Goal: Register for event/course

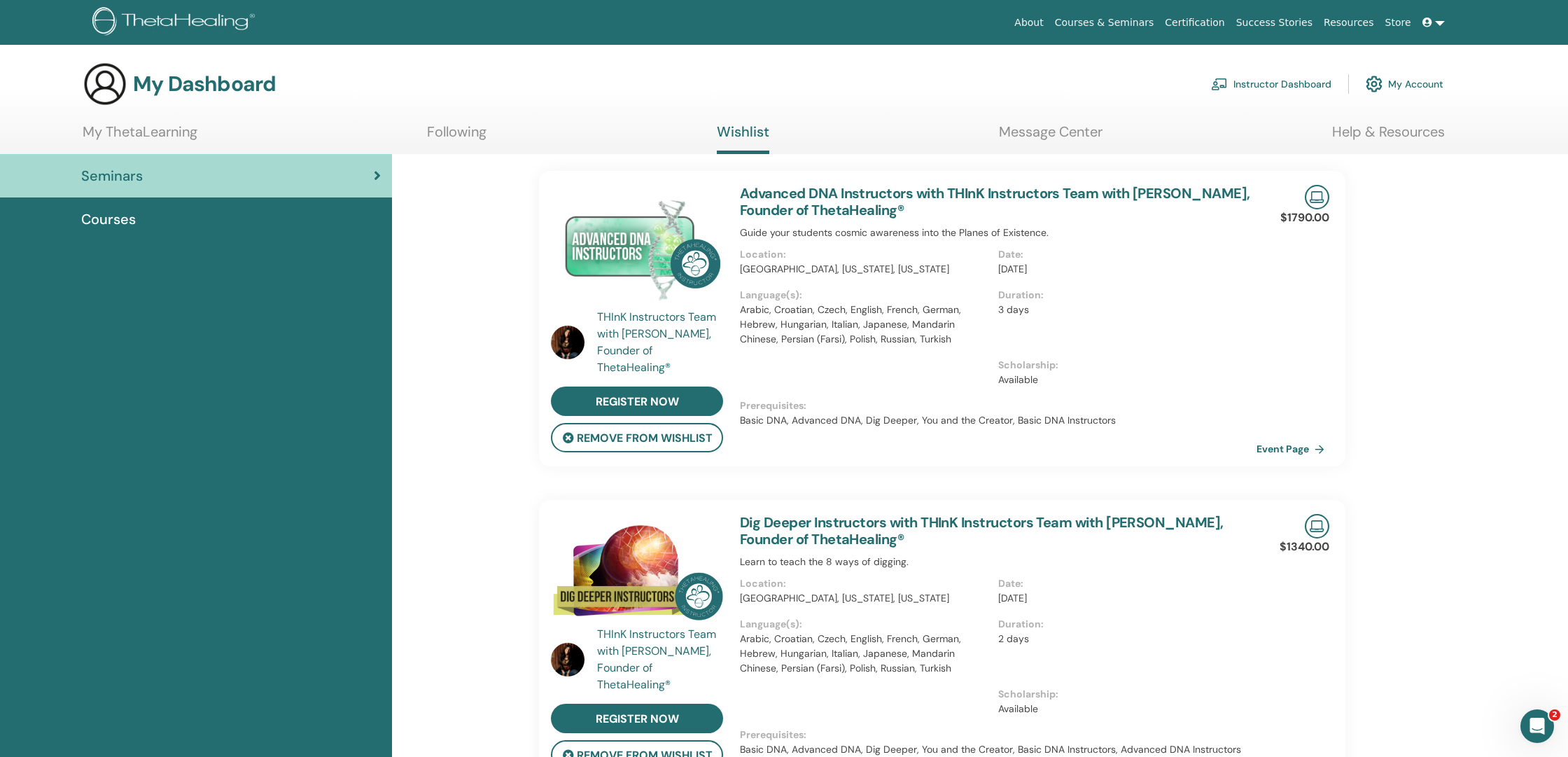
click at [157, 133] on link "My ThetaLearning" at bounding box center [140, 137] width 115 height 27
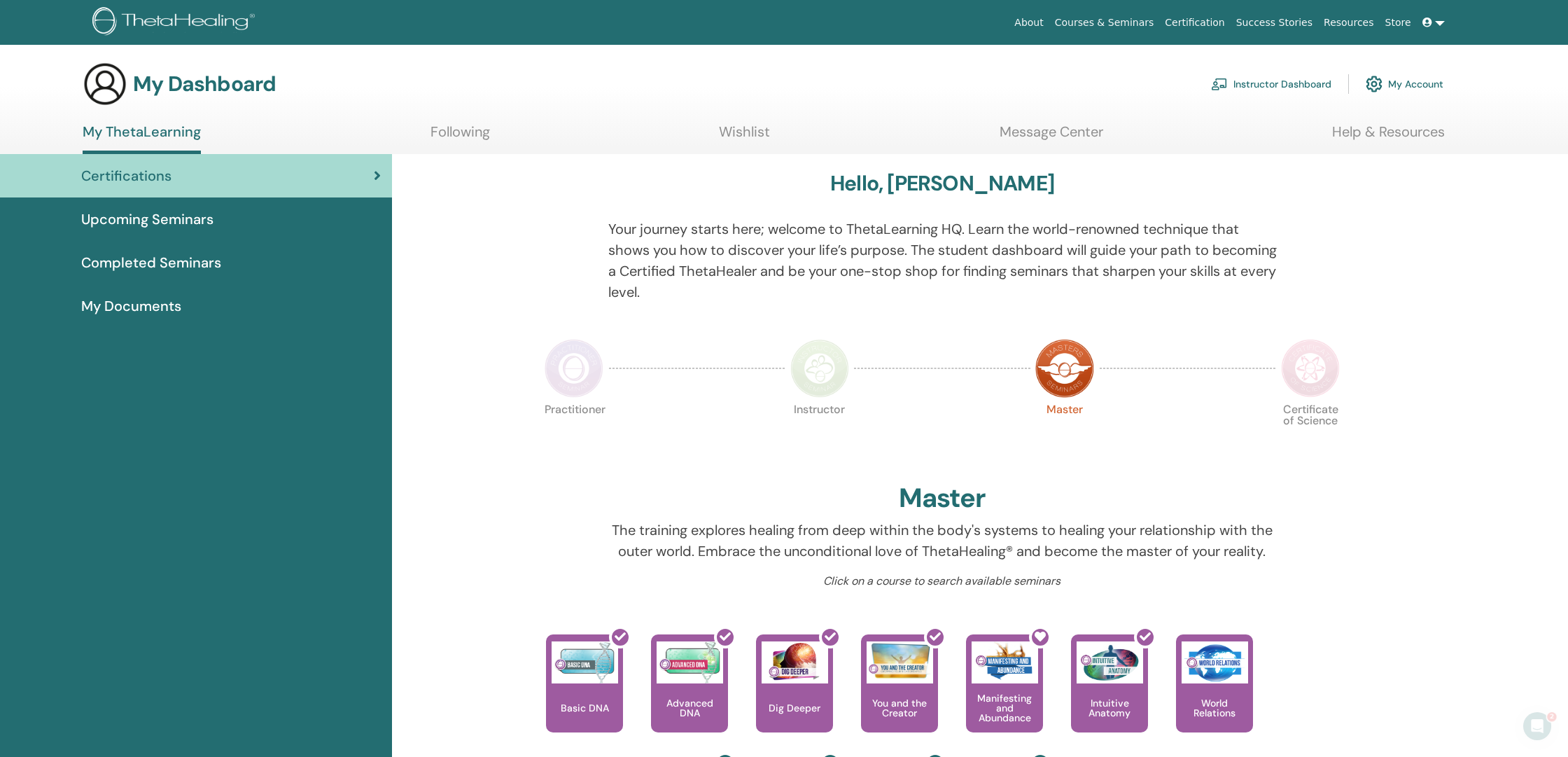
click at [184, 217] on span "Upcoming Seminars" at bounding box center [148, 219] width 133 height 21
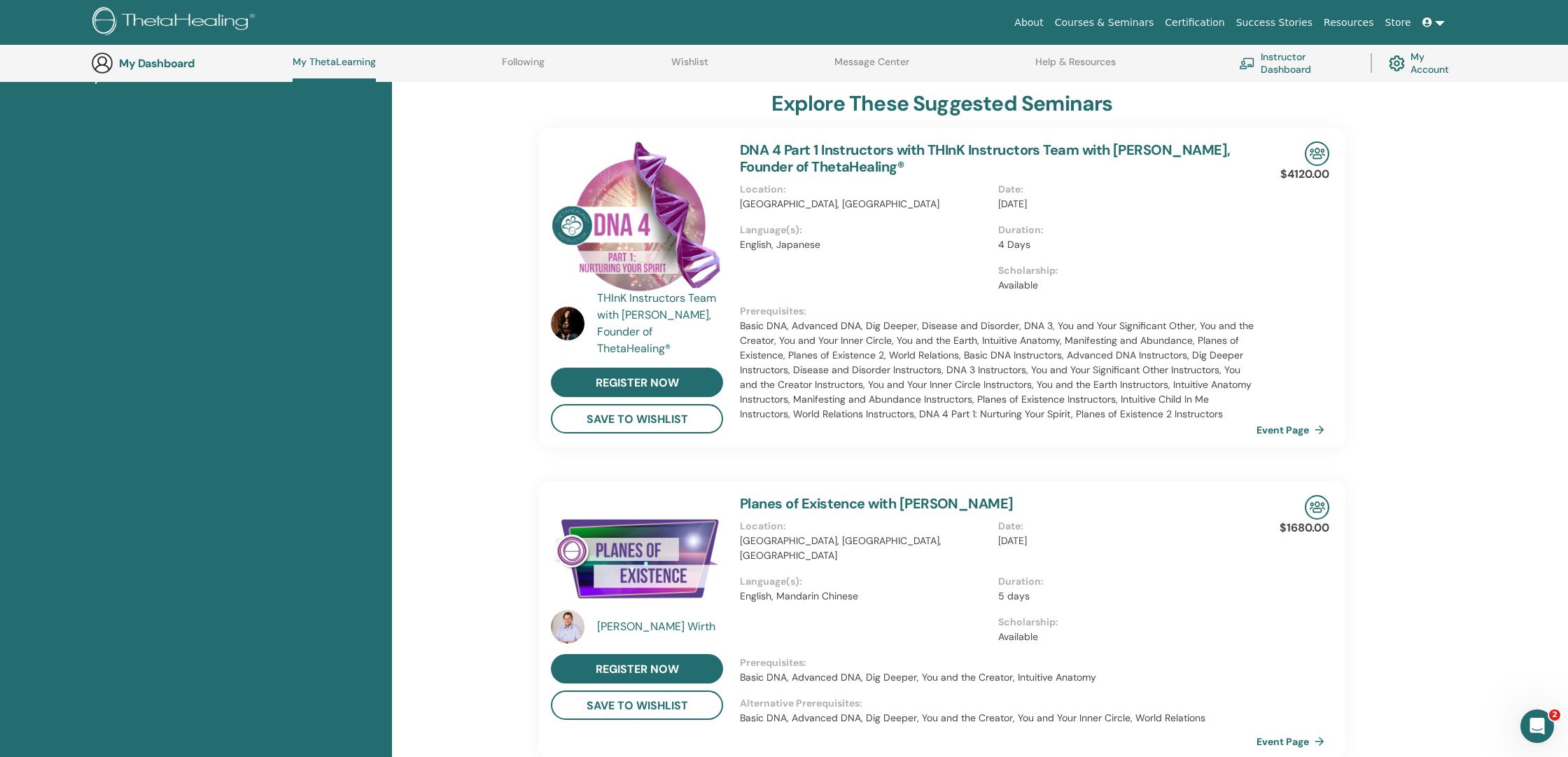
scroll to position [270, 0]
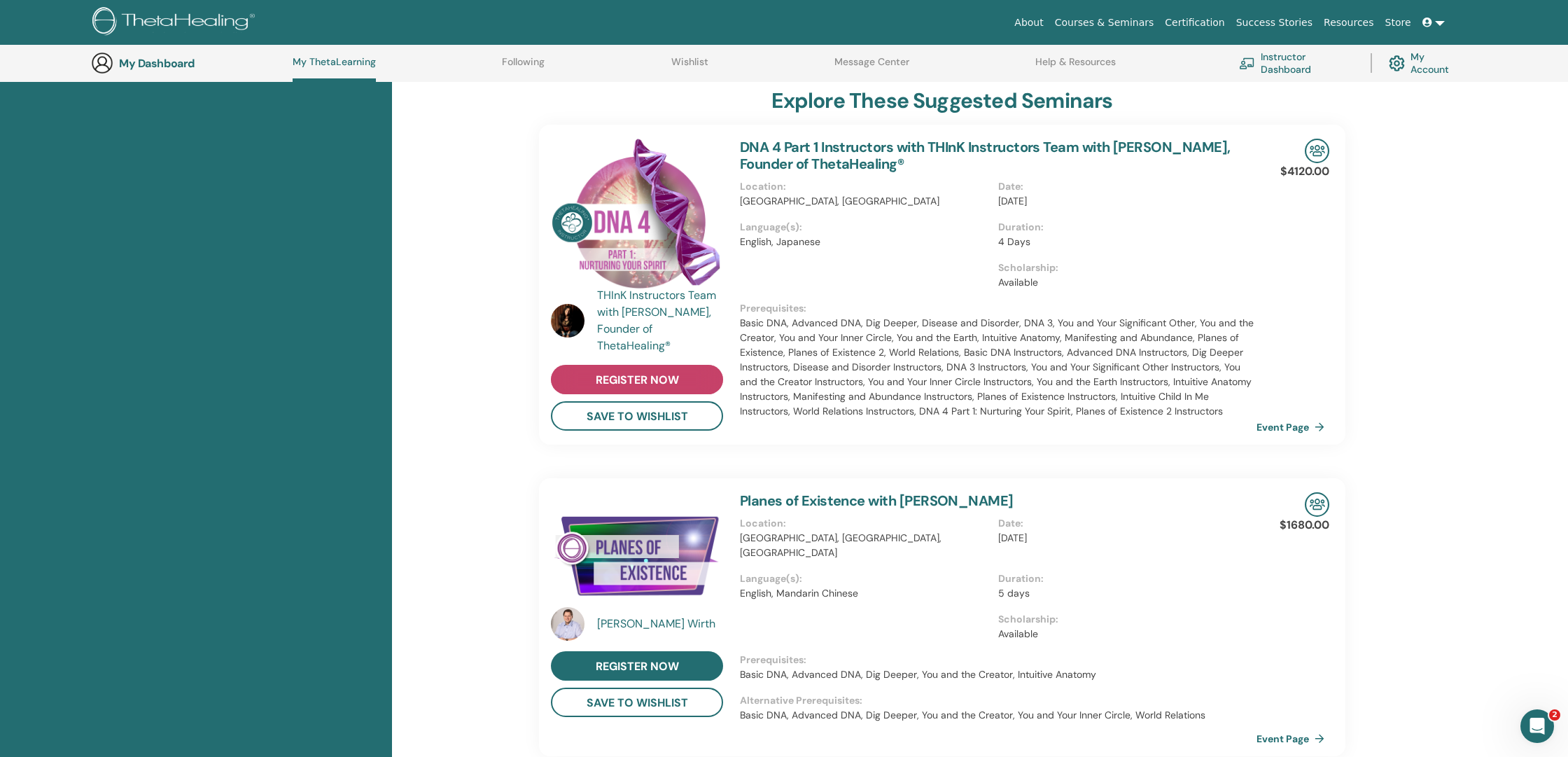
click at [648, 378] on span "register now" at bounding box center [637, 379] width 83 height 14
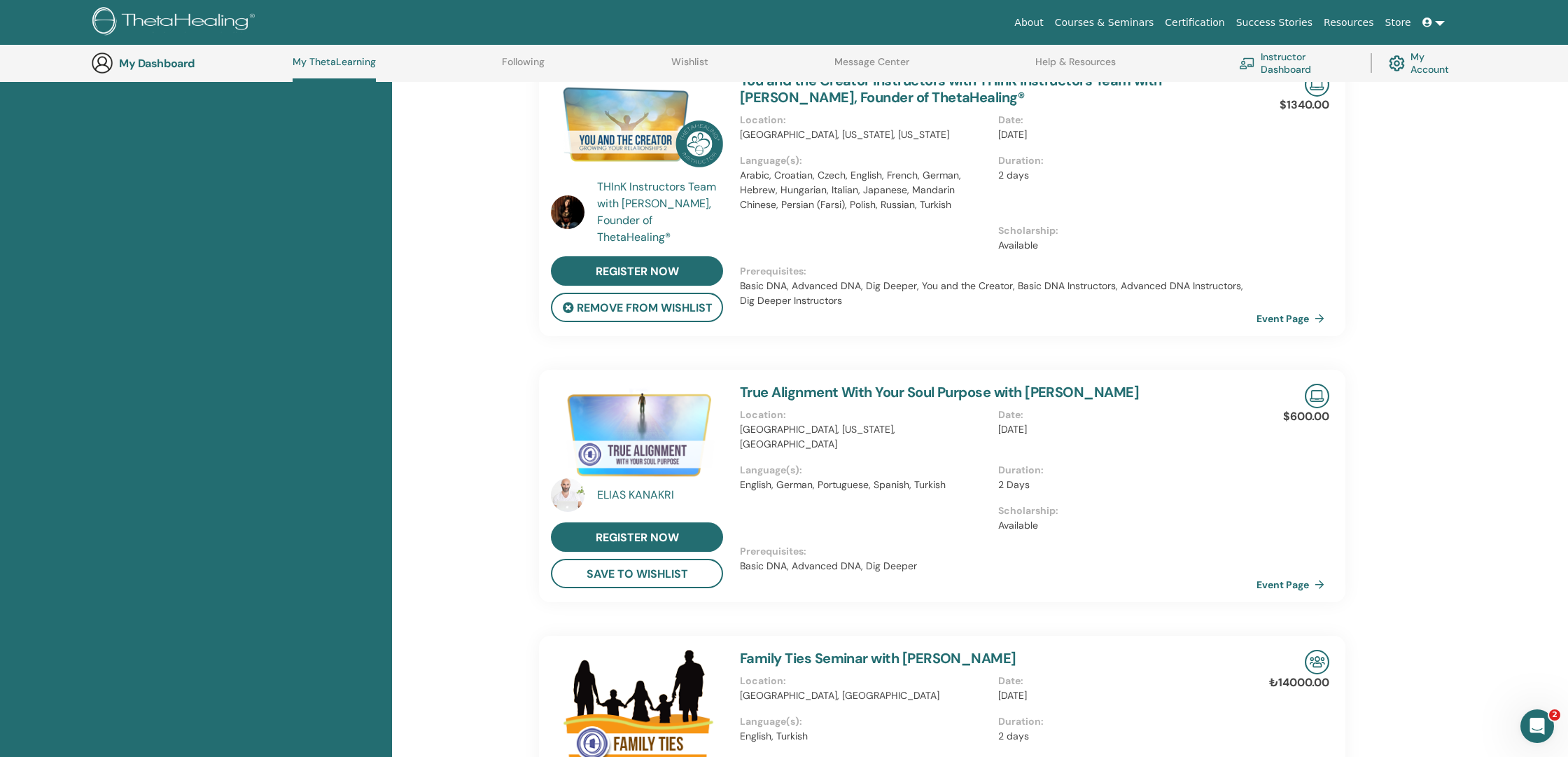
scroll to position [343, 0]
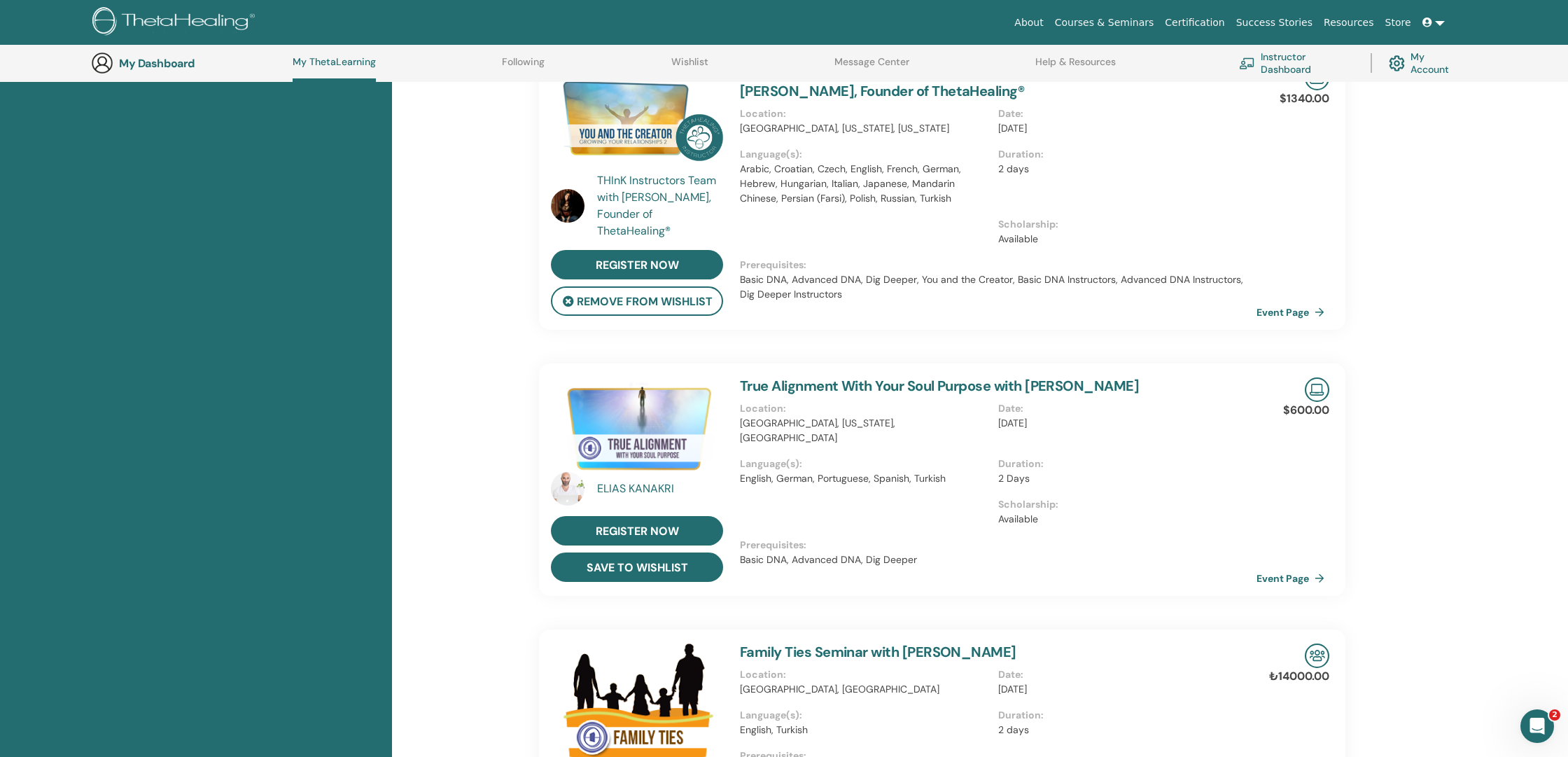
click at [661, 563] on button "save to wishlist" at bounding box center [637, 567] width 172 height 30
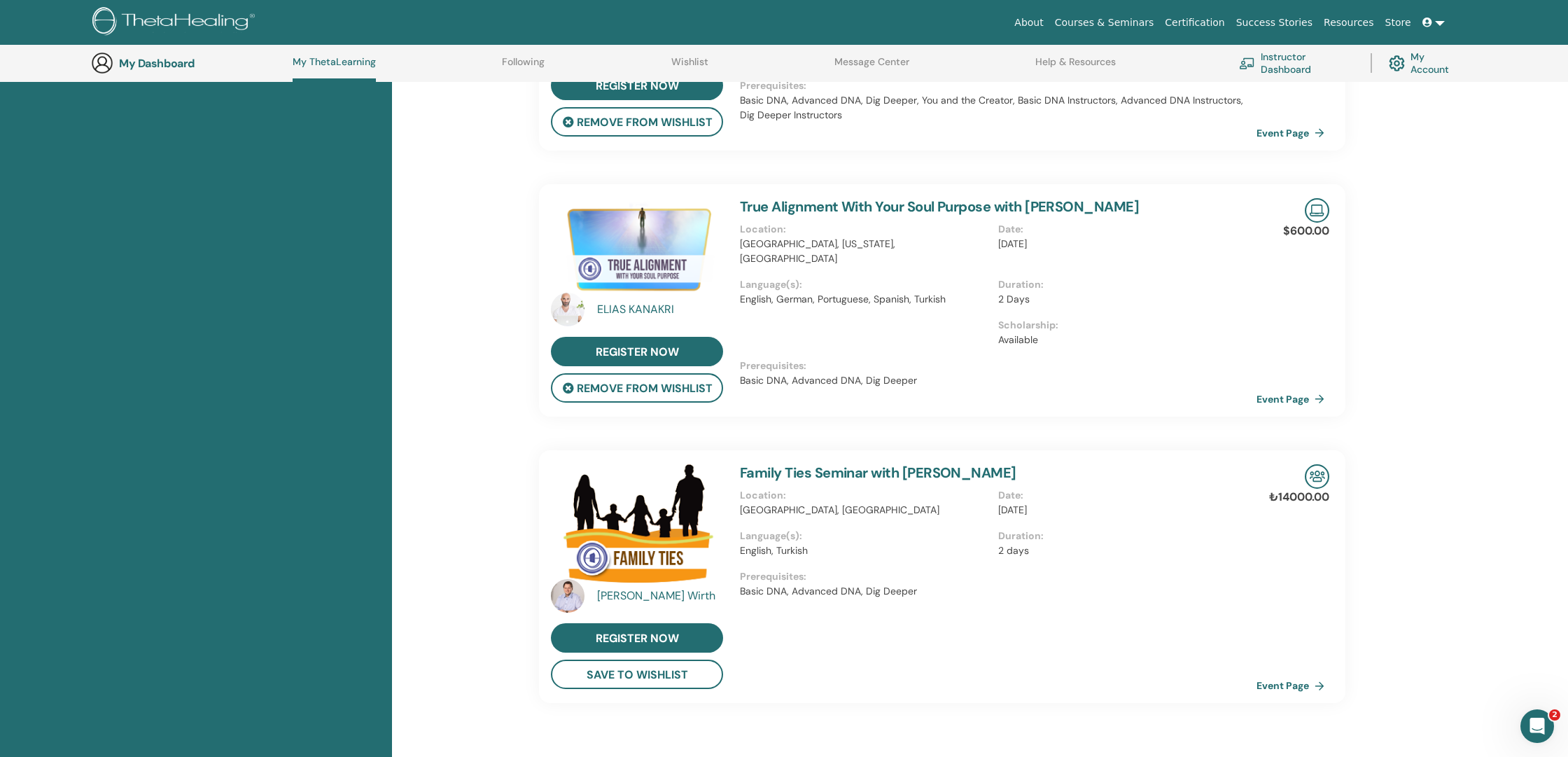
scroll to position [533, 0]
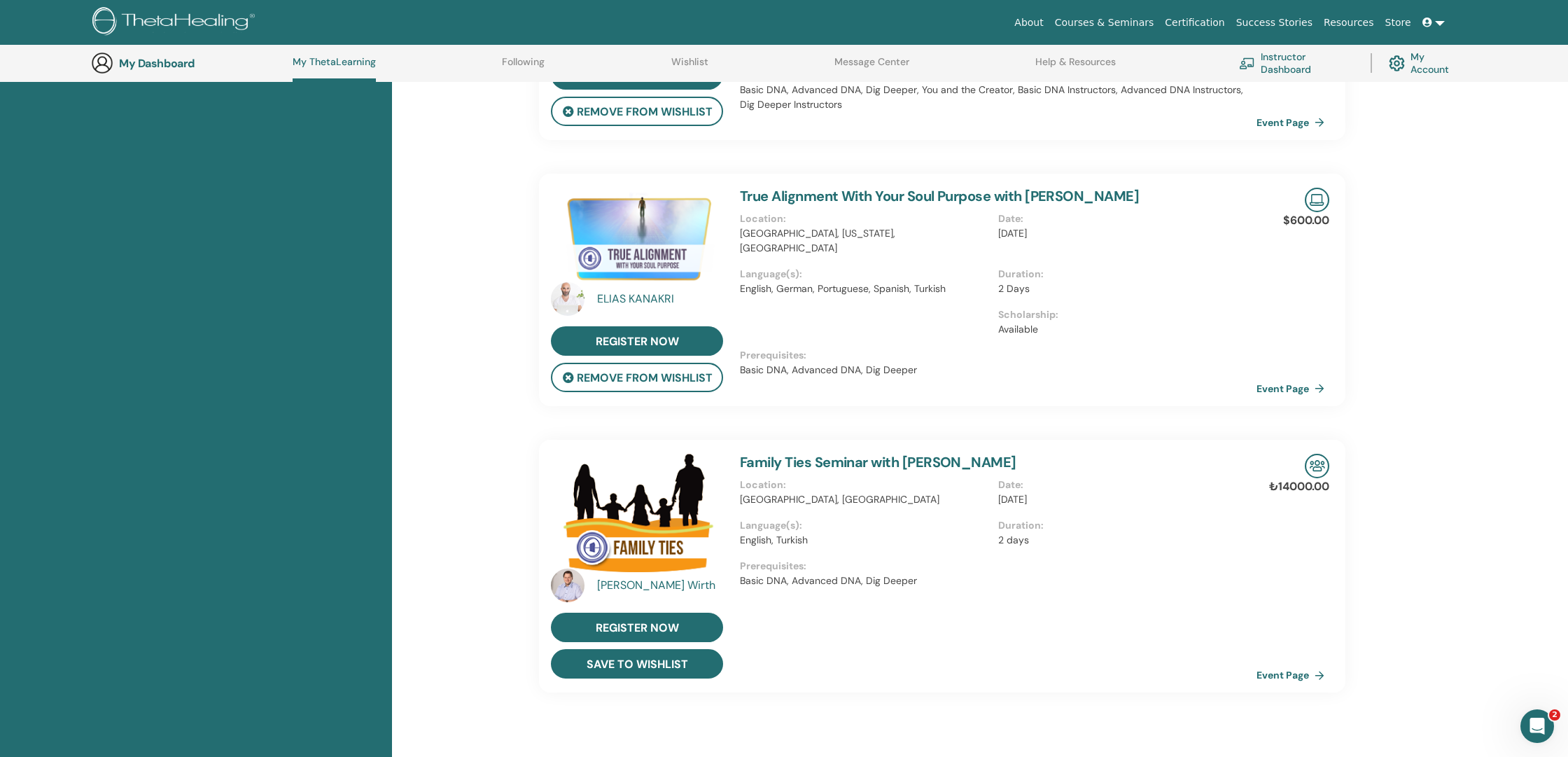
click at [646, 668] on button "save to wishlist" at bounding box center [637, 664] width 172 height 30
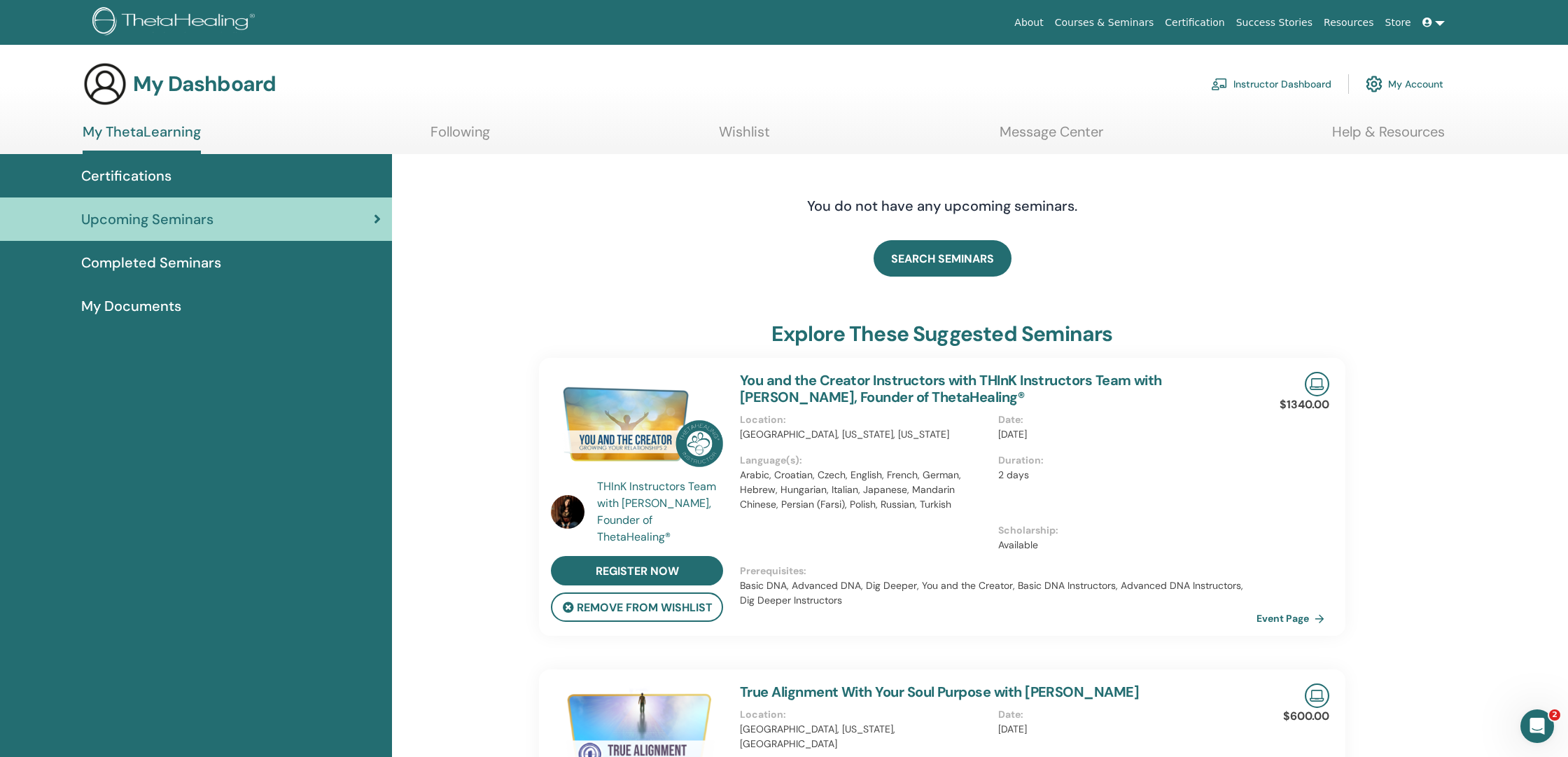
scroll to position [0, 0]
click at [145, 260] on span "Completed Seminars" at bounding box center [151, 263] width 140 height 21
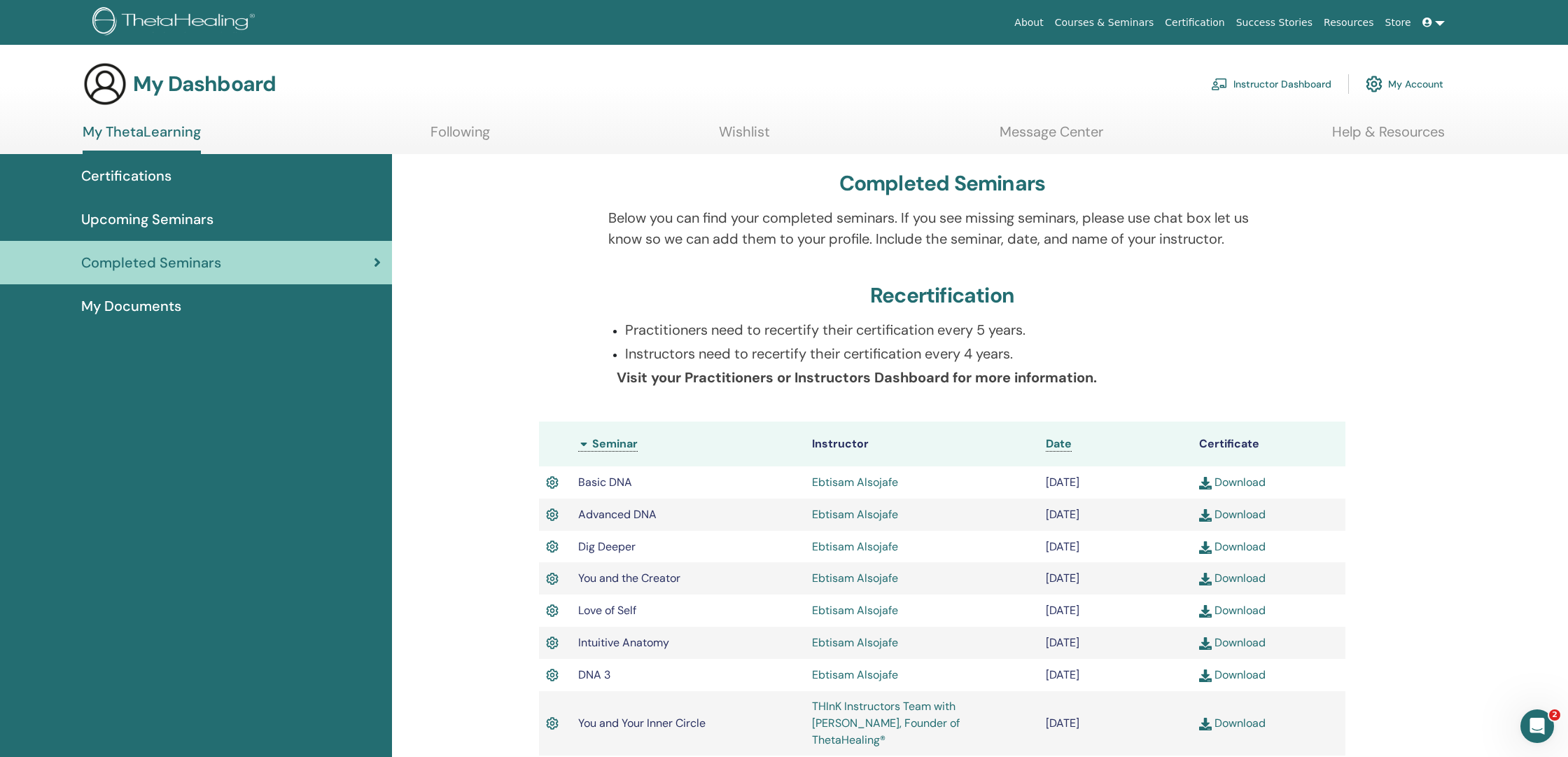
scroll to position [3, 0]
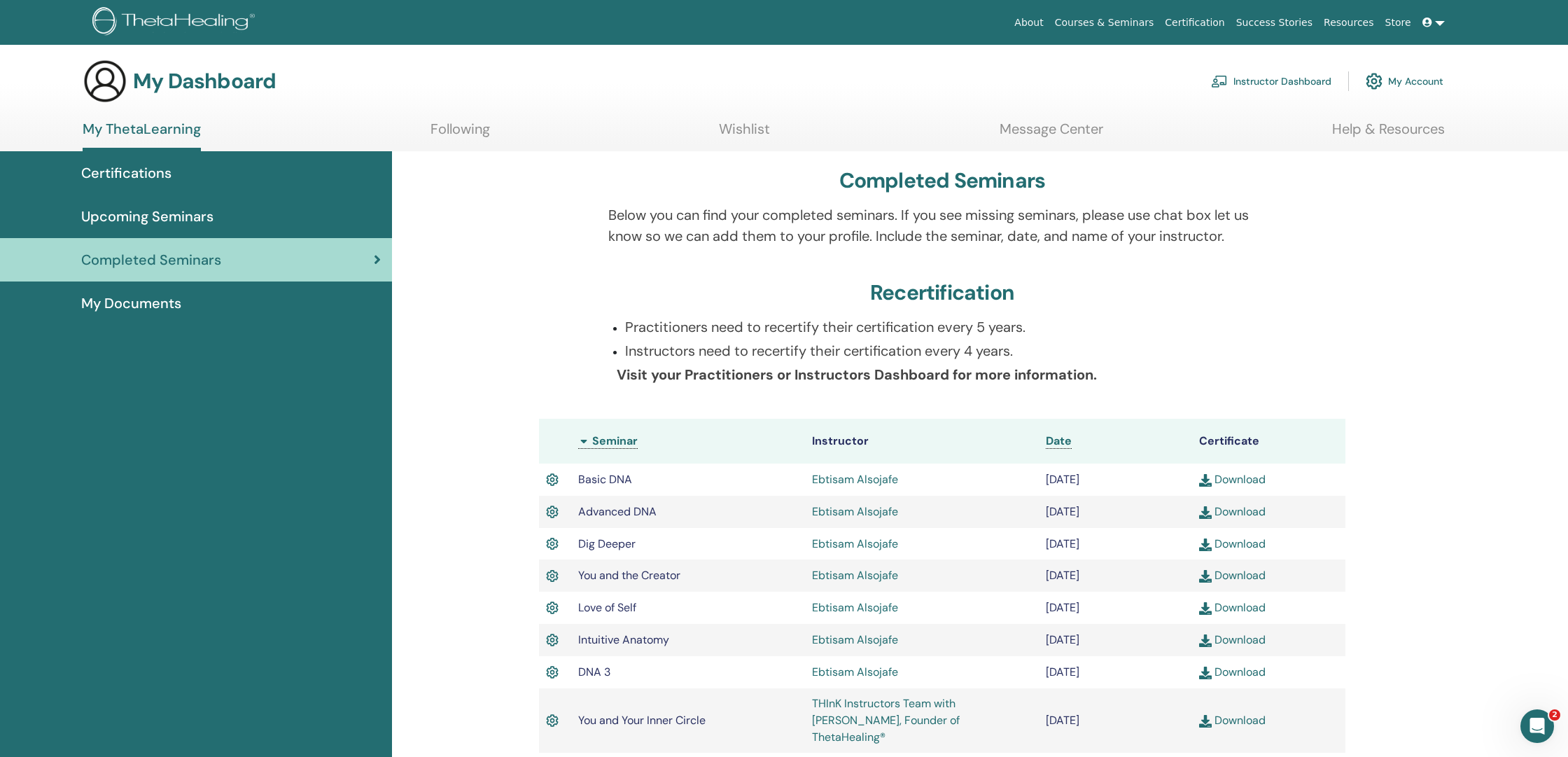
click at [153, 305] on span "My Documents" at bounding box center [131, 303] width 100 height 21
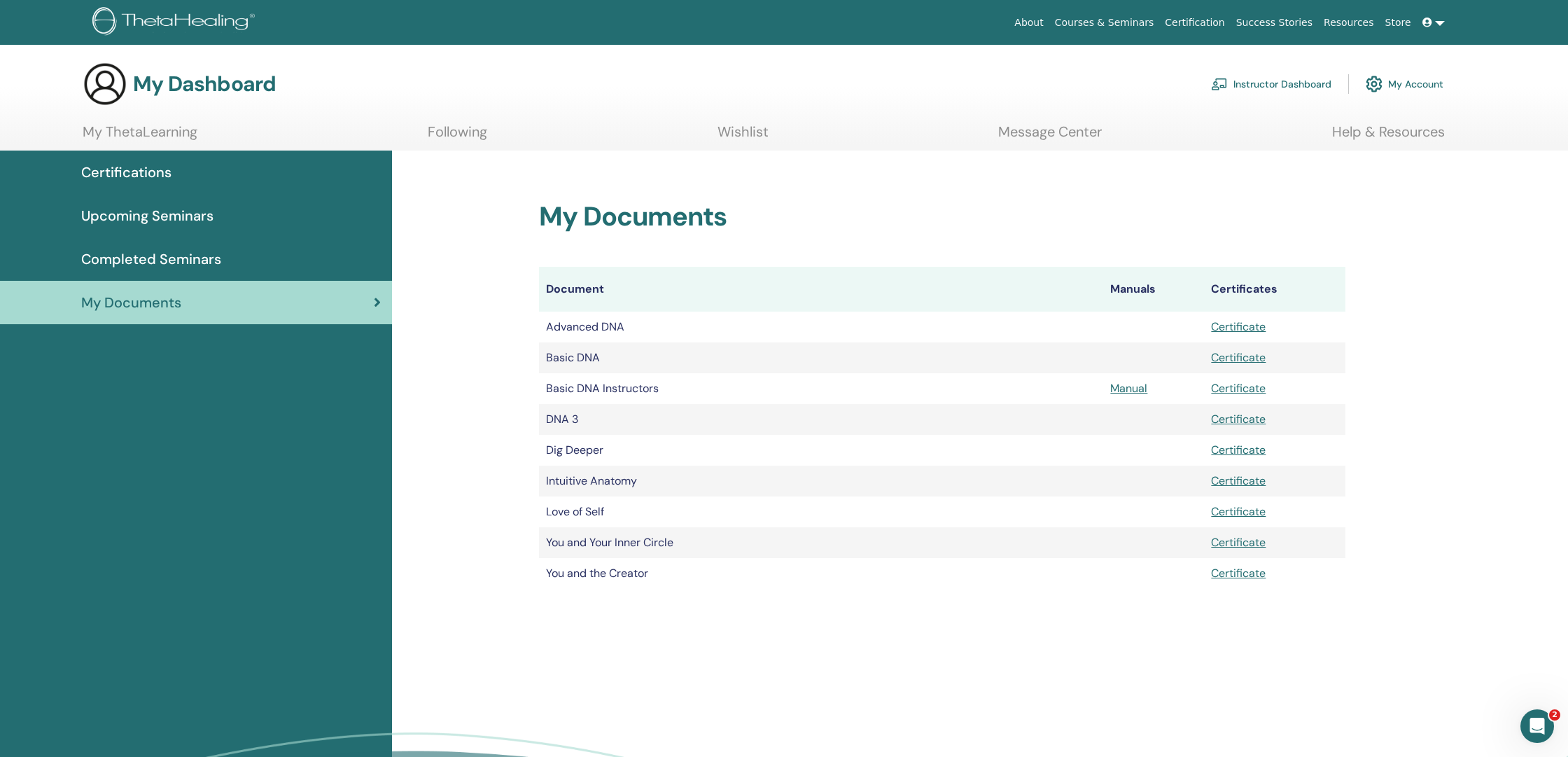
click at [155, 214] on span "Upcoming Seminars" at bounding box center [148, 216] width 133 height 21
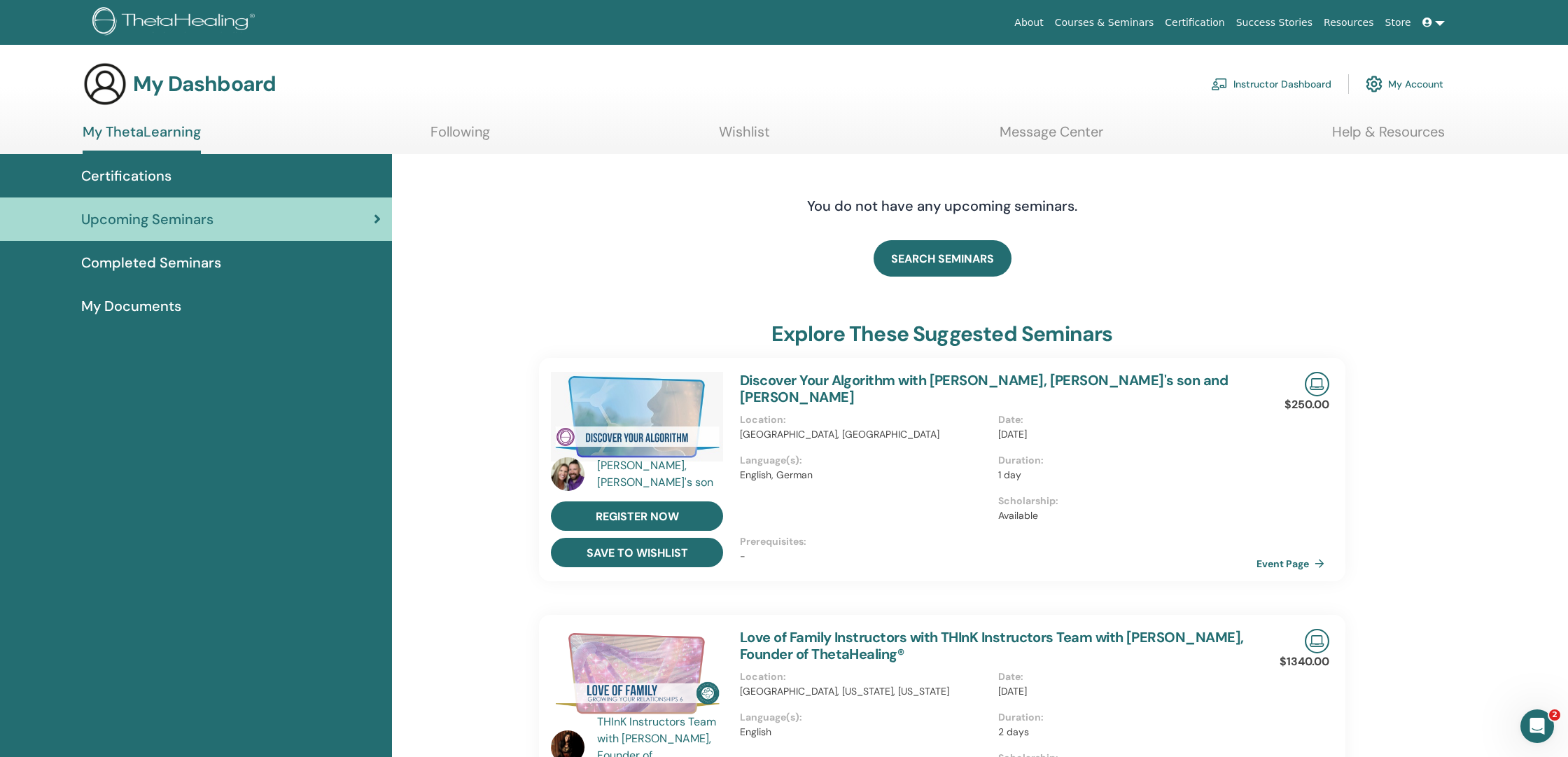
click at [626, 554] on button "save to wishlist" at bounding box center [637, 552] width 172 height 30
click at [1275, 563] on link "Event Page" at bounding box center [1295, 564] width 73 height 21
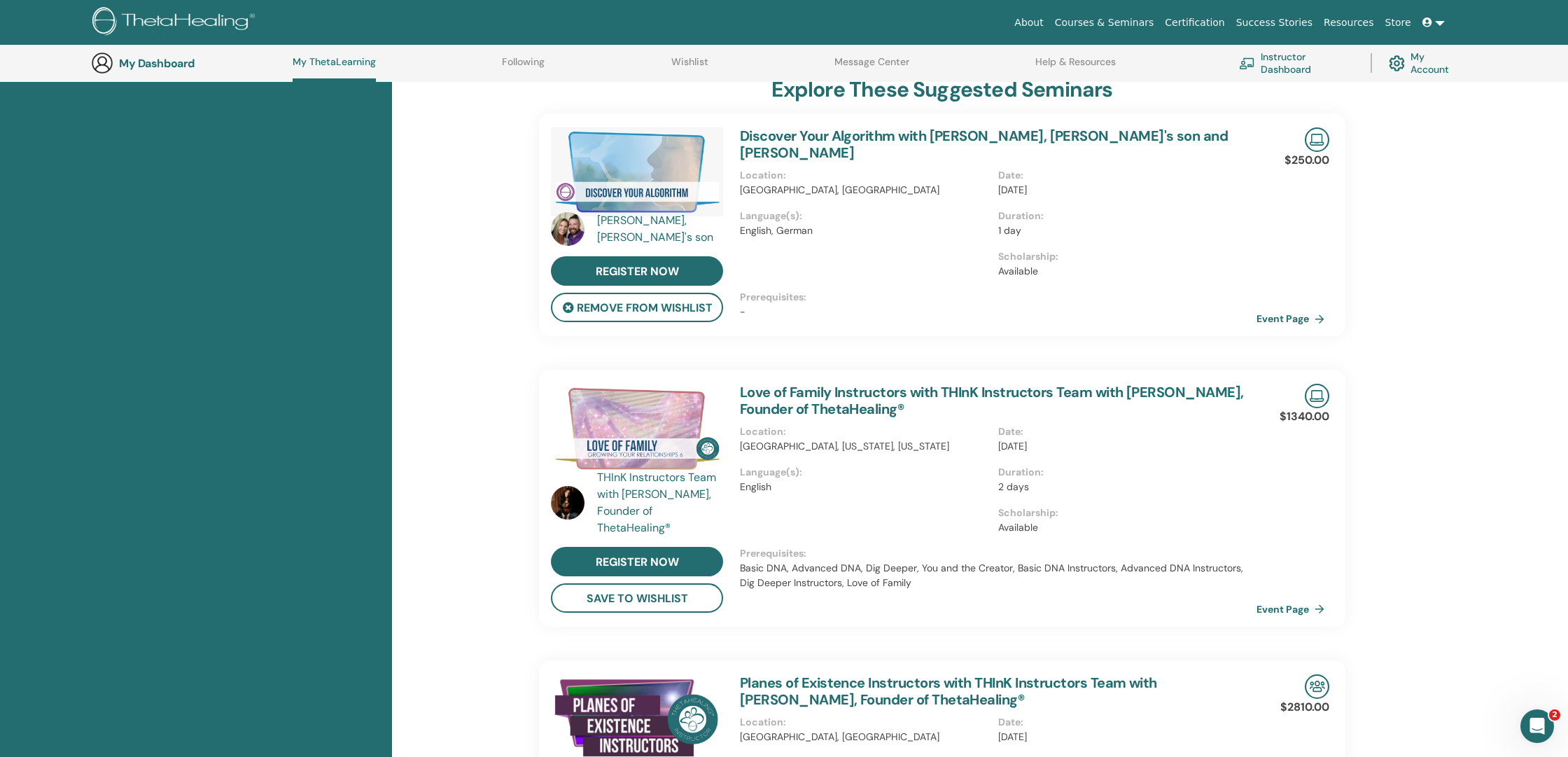
scroll to position [283, 0]
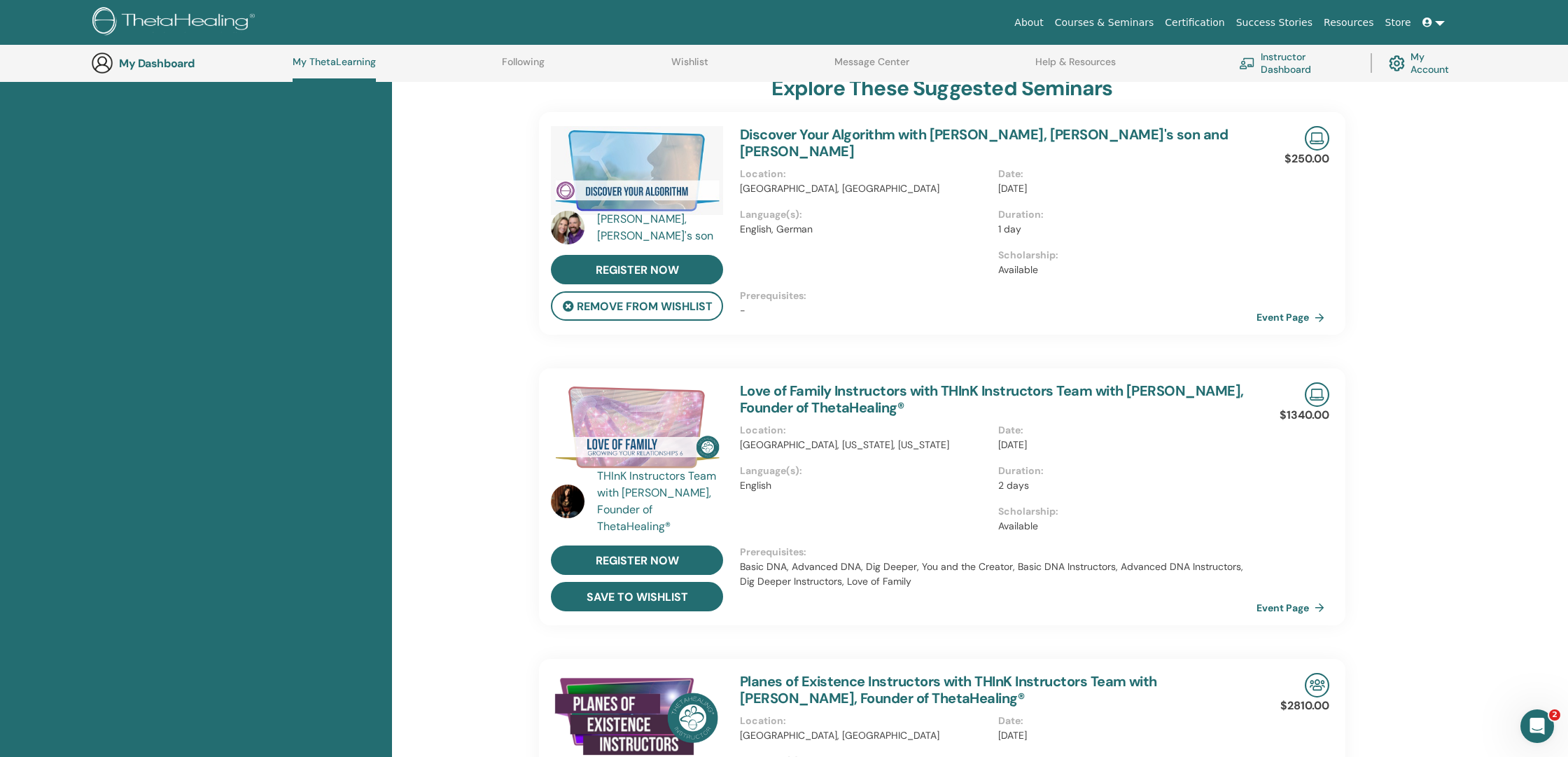
click at [629, 596] on button "save to wishlist" at bounding box center [637, 596] width 172 height 30
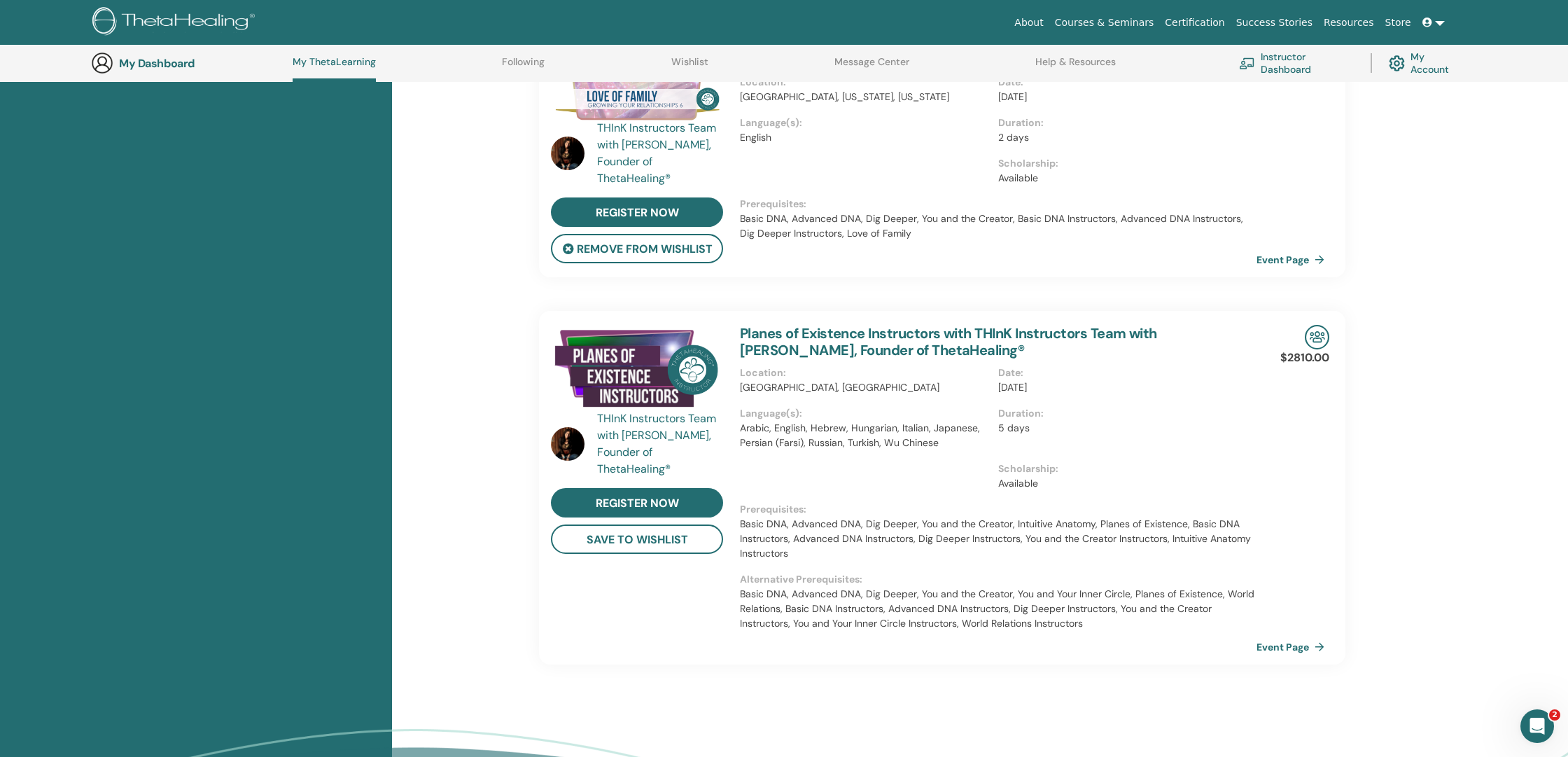
scroll to position [639, 0]
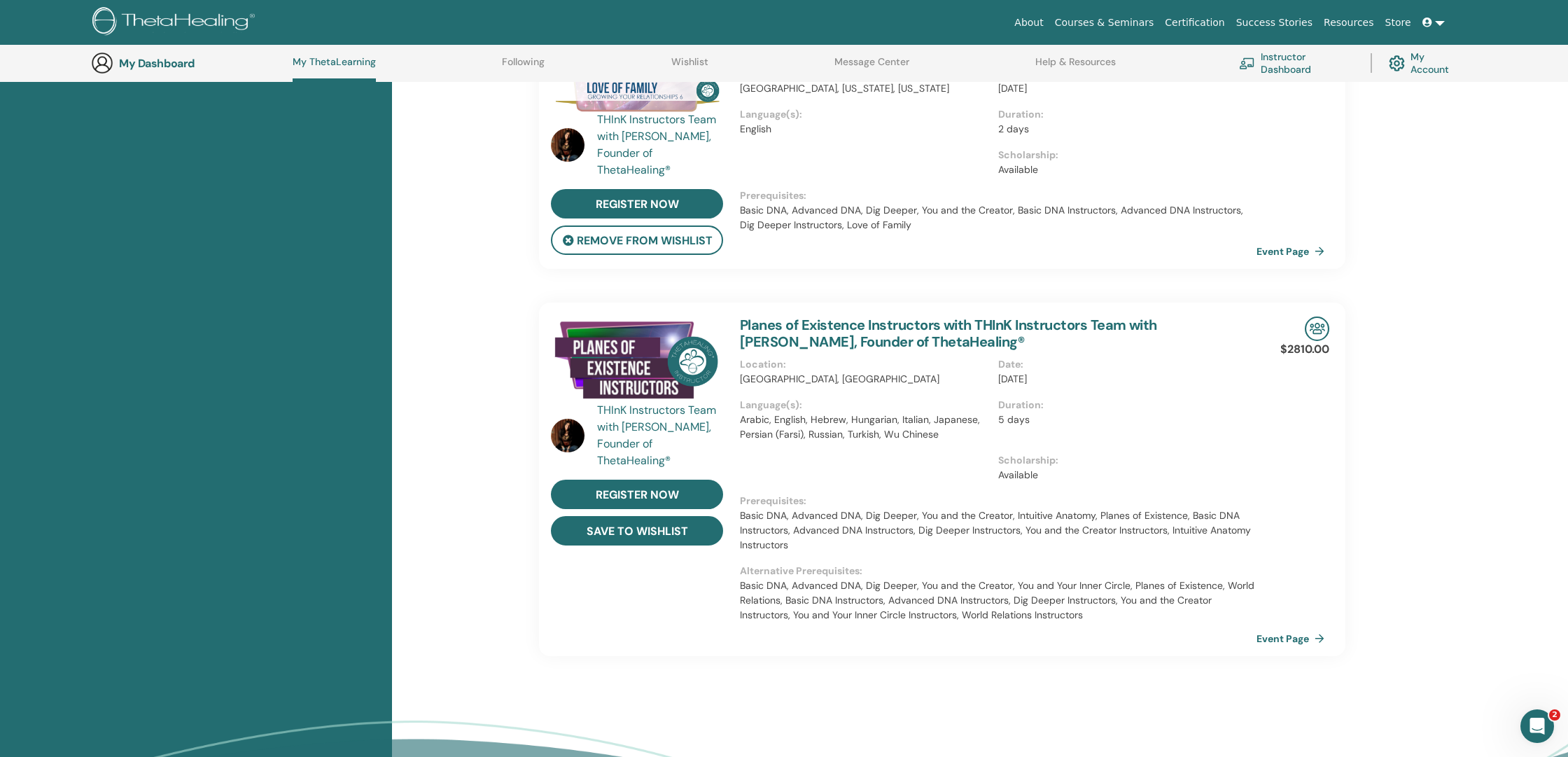
click at [680, 531] on button "save to wishlist" at bounding box center [637, 530] width 172 height 30
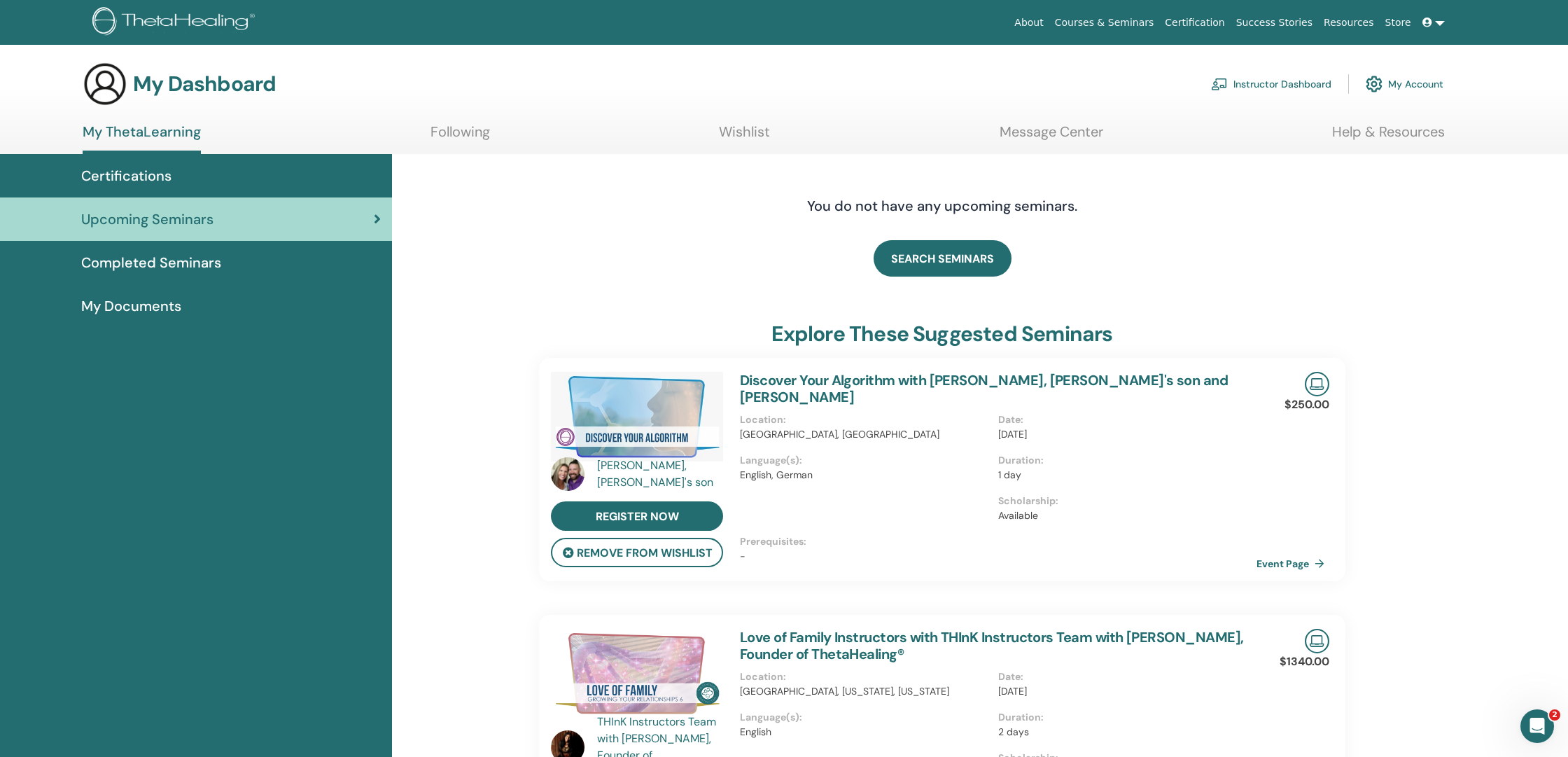
scroll to position [0, 0]
click at [933, 253] on span "SEARCH SEMINARS" at bounding box center [942, 259] width 103 height 14
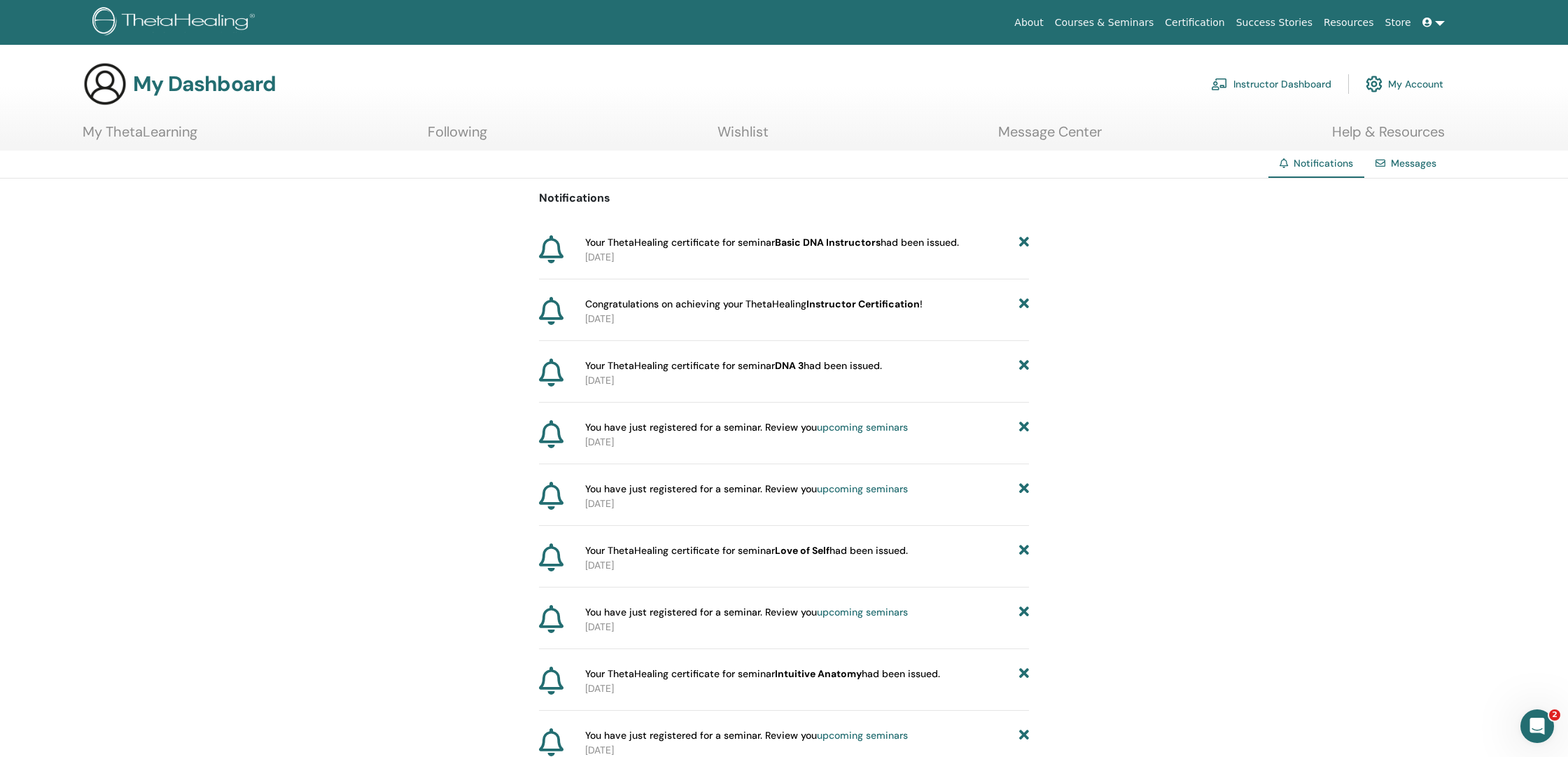
click at [461, 135] on link "Following" at bounding box center [457, 137] width 60 height 27
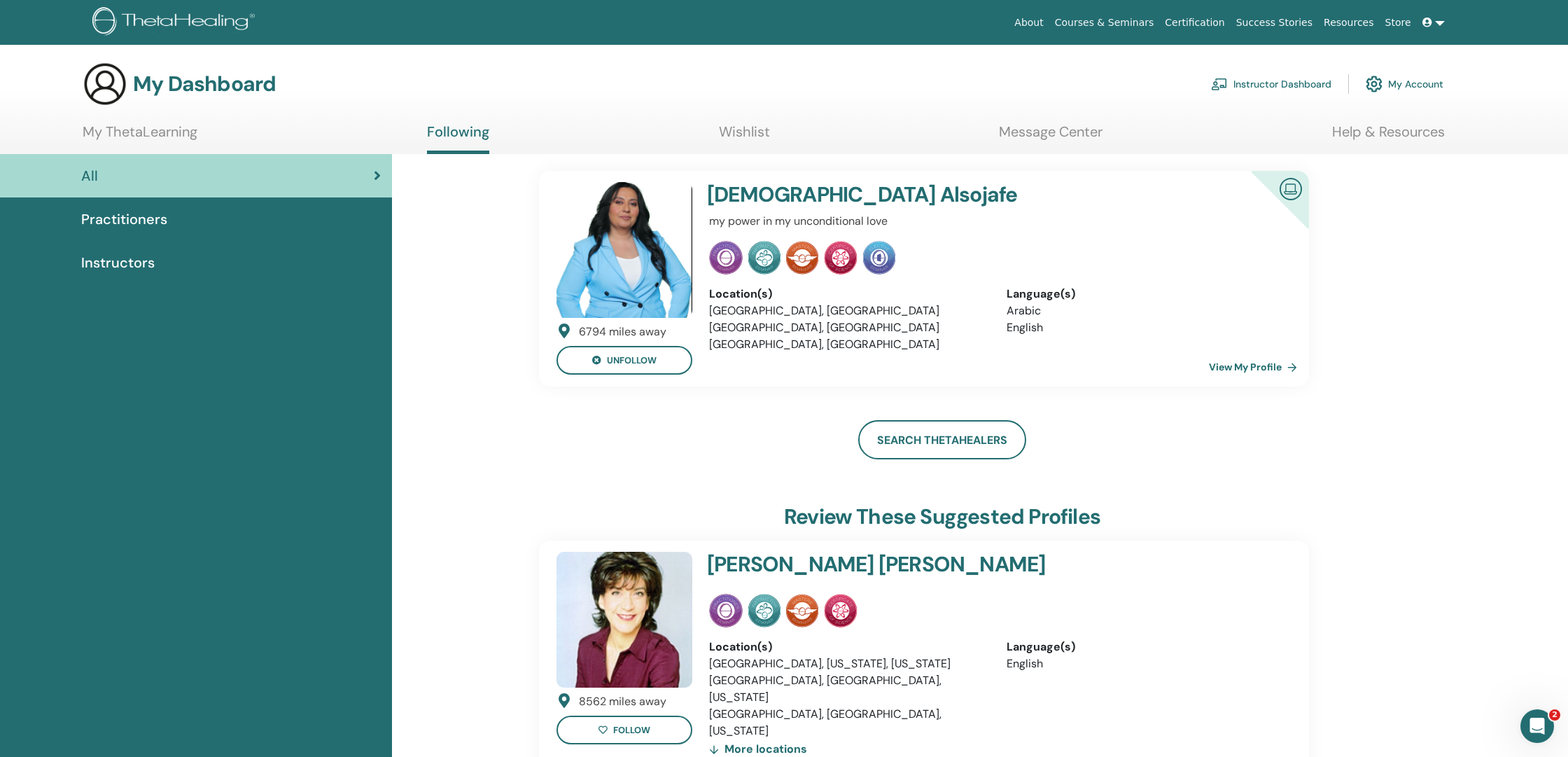
click at [173, 131] on link "My ThetaLearning" at bounding box center [140, 137] width 115 height 27
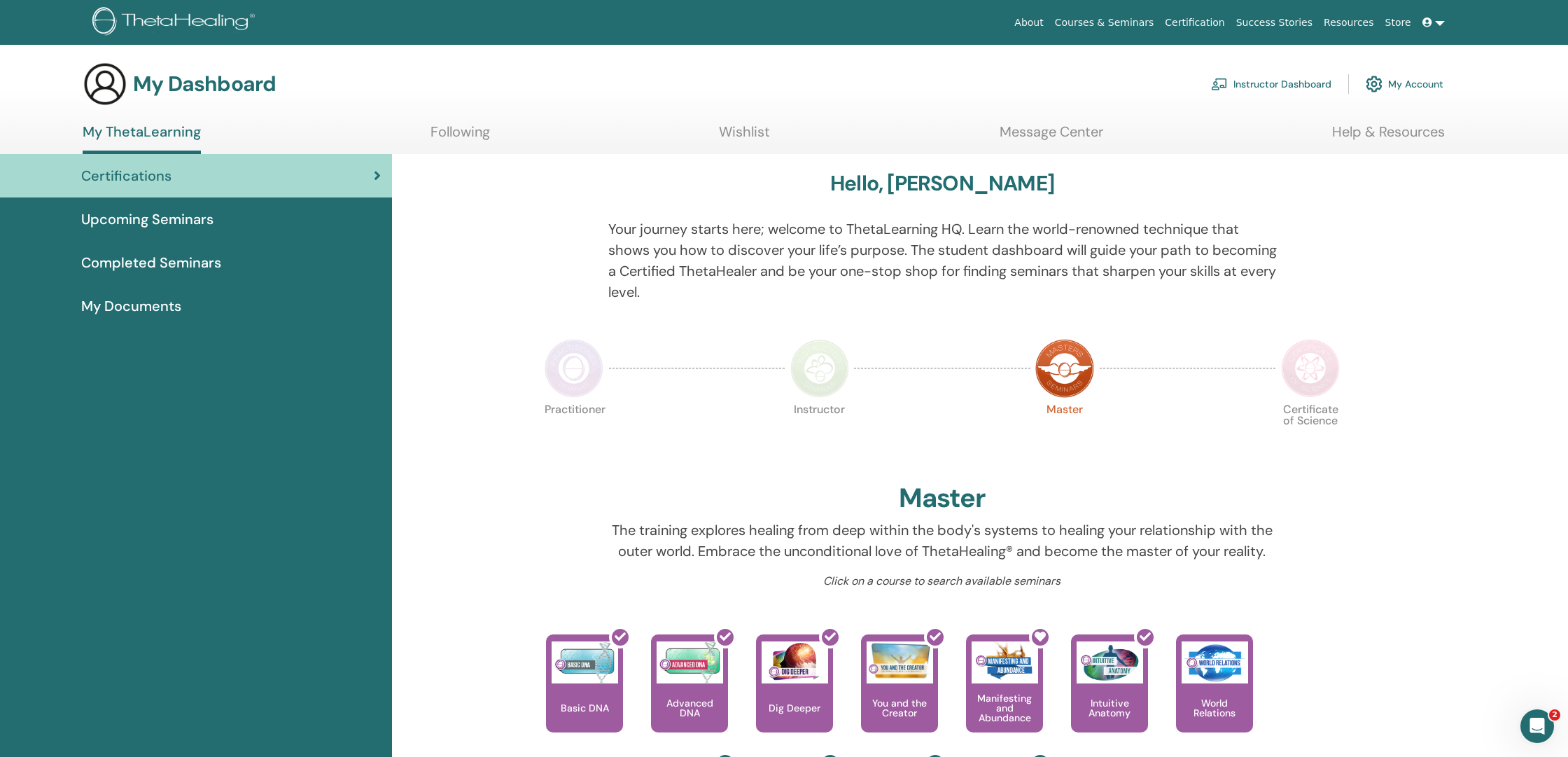
click at [166, 264] on span "Completed Seminars" at bounding box center [151, 263] width 140 height 21
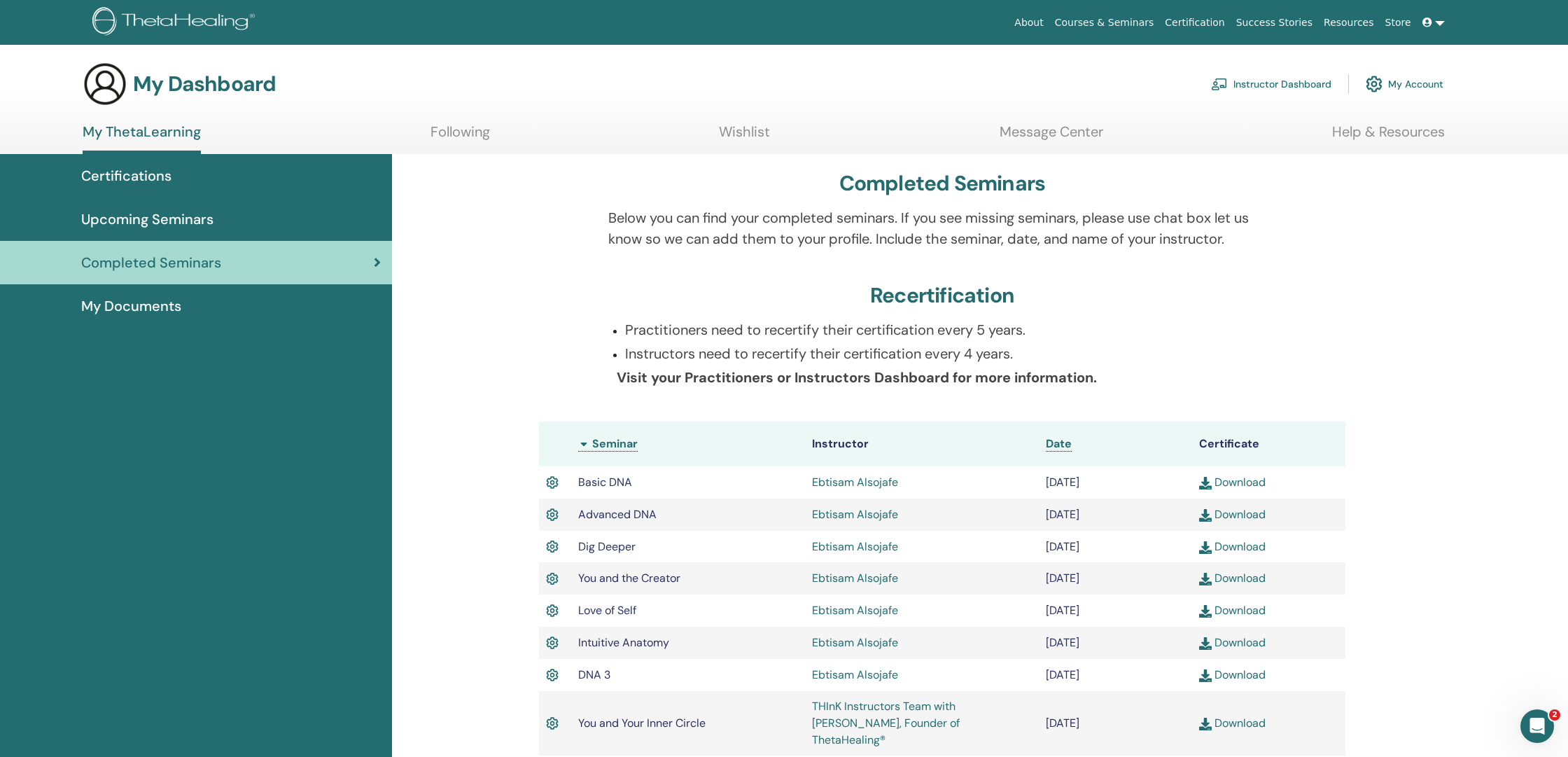
click at [162, 172] on span "Certifications" at bounding box center [126, 176] width 90 height 21
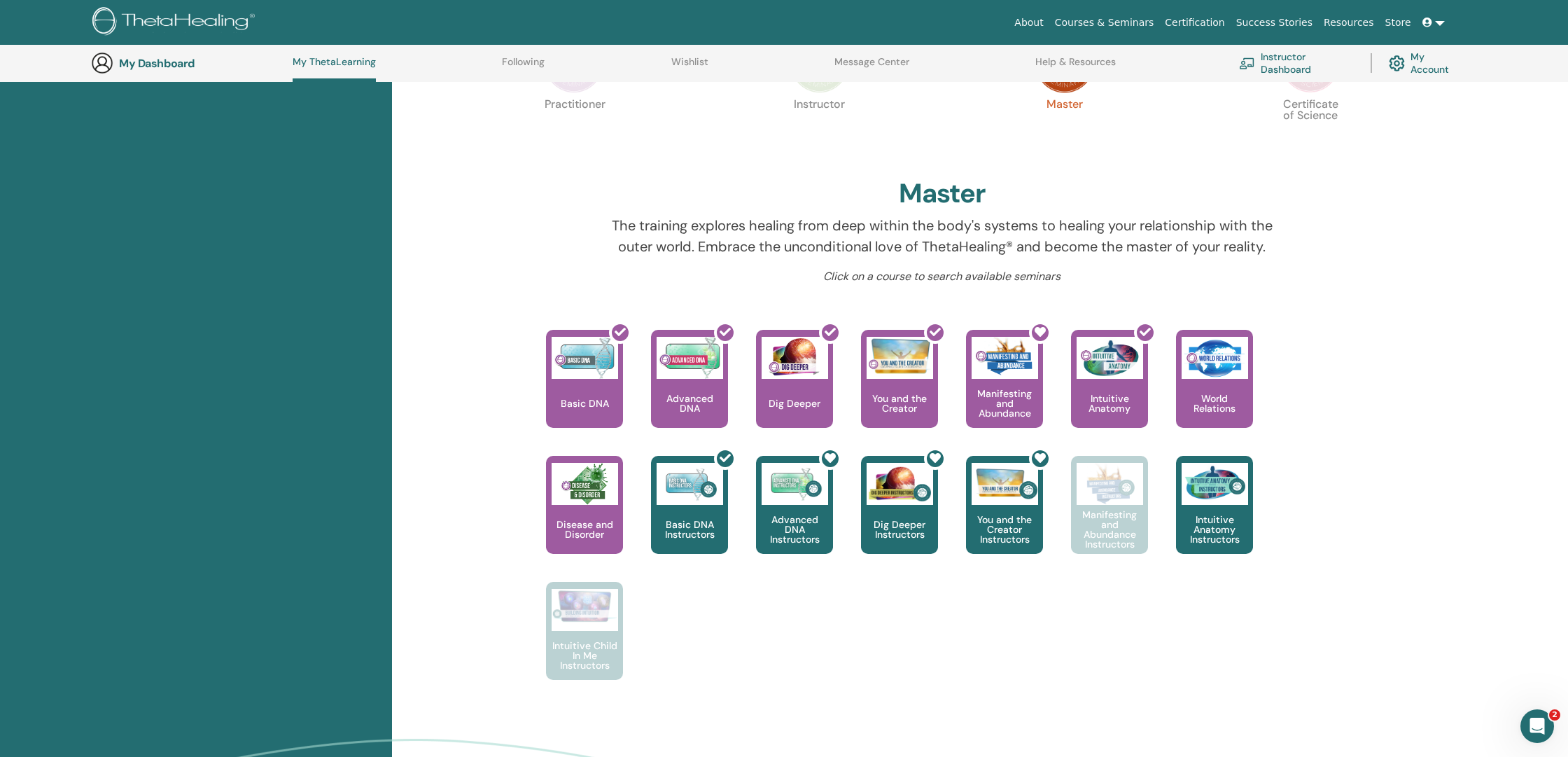
scroll to position [338, 0]
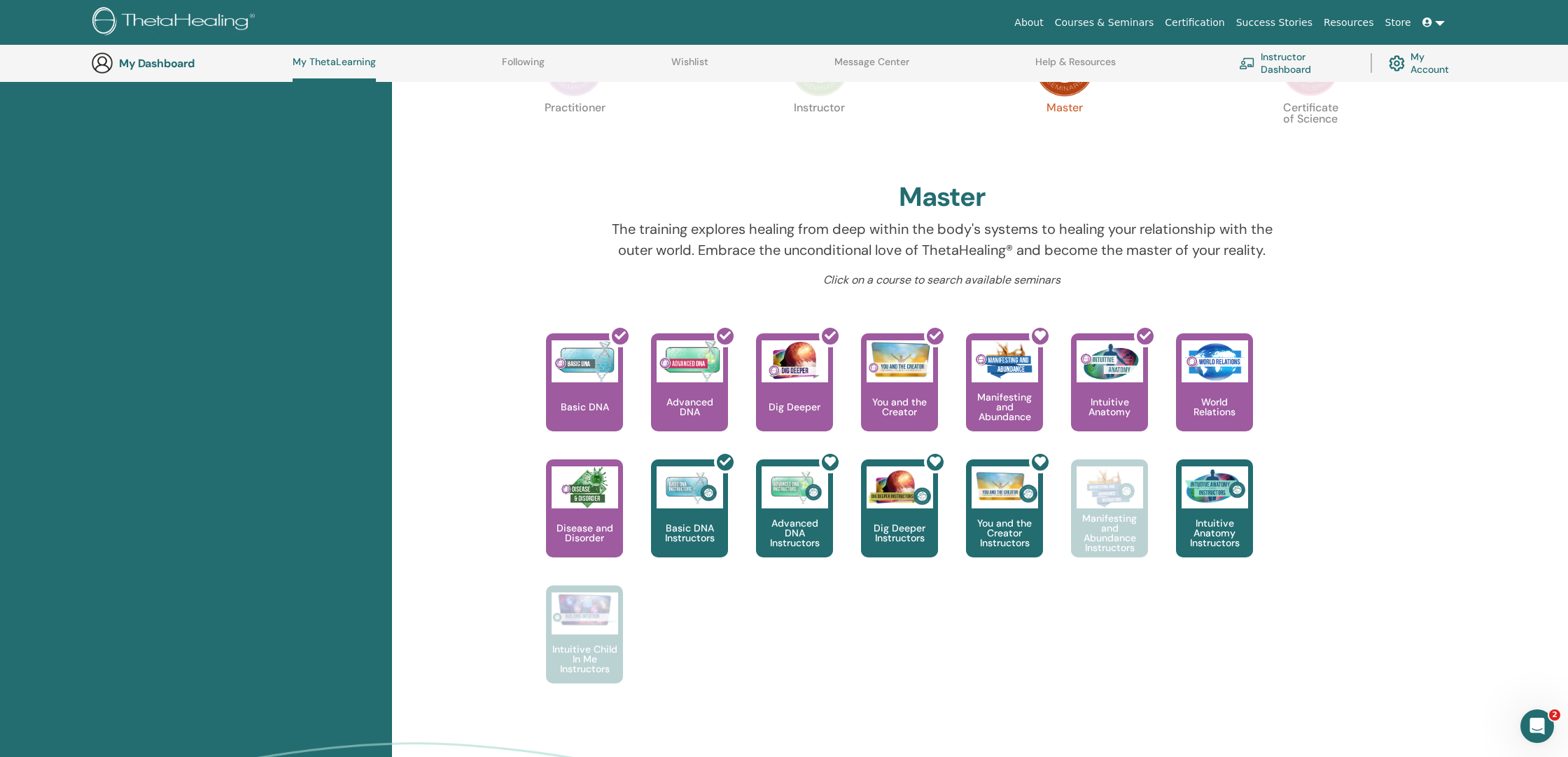
click at [1280, 65] on link "Instructor Dashboard" at bounding box center [1297, 63] width 115 height 31
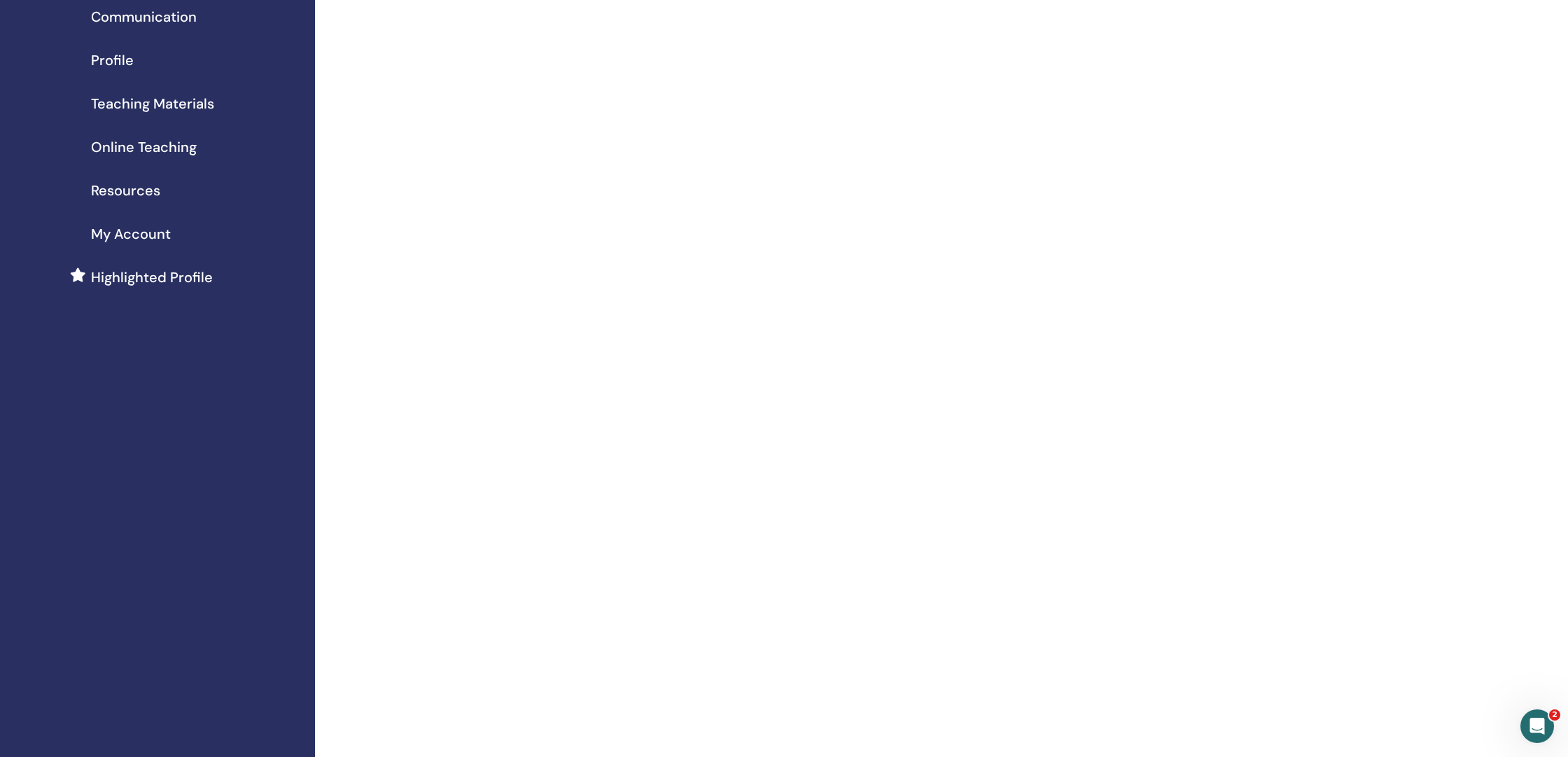
scroll to position [433, 0]
